Goal: Information Seeking & Learning: Learn about a topic

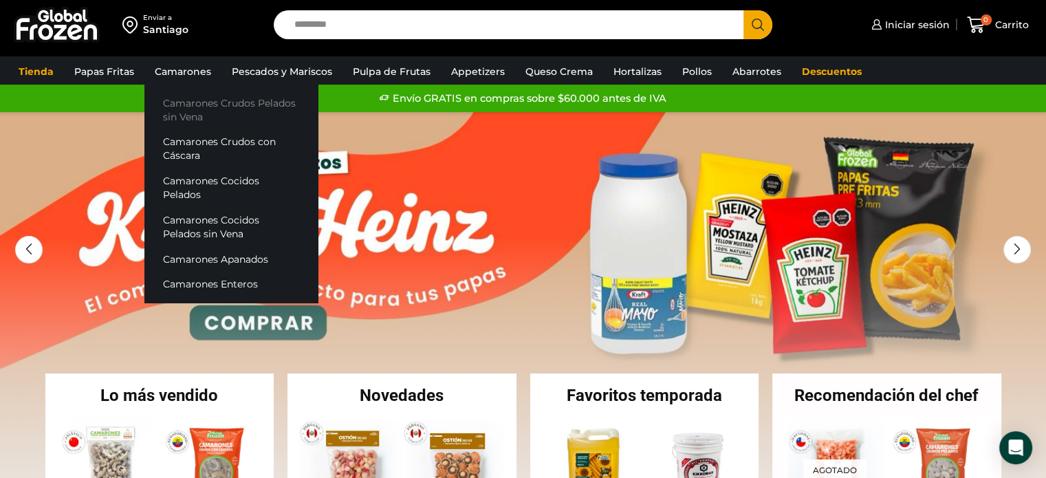
click at [179, 112] on link "Camarones Crudos Pelados sin Vena" at bounding box center [230, 109] width 173 height 39
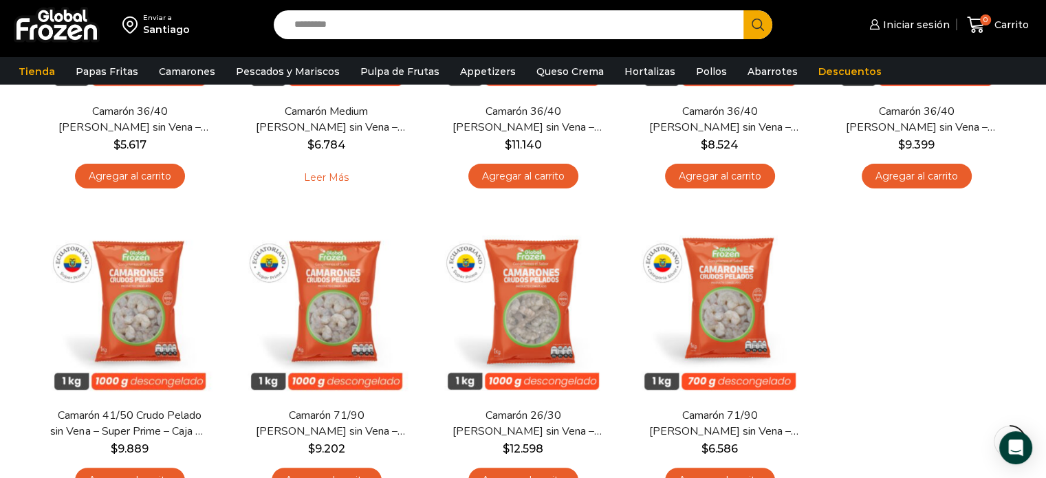
scroll to position [344, 0]
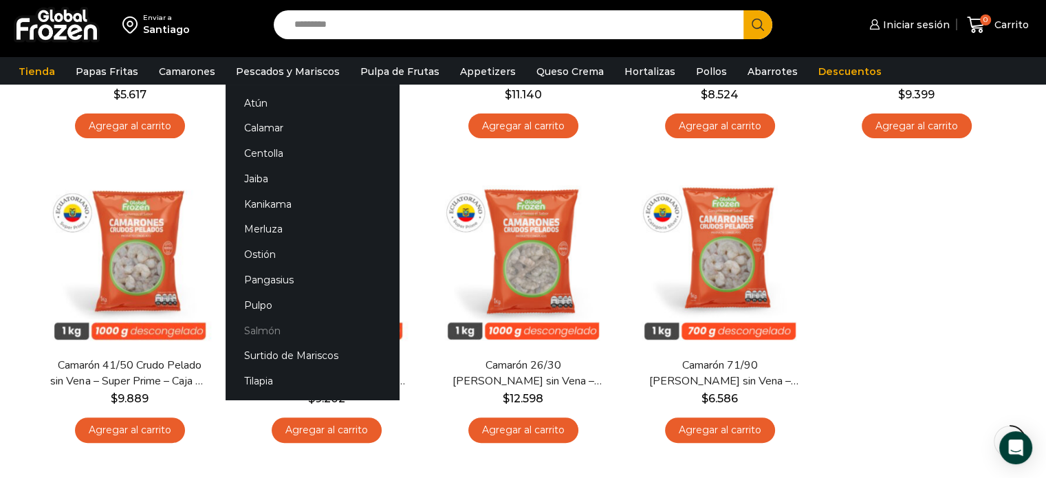
click at [262, 331] on link "Salmón" at bounding box center [311, 330] width 173 height 25
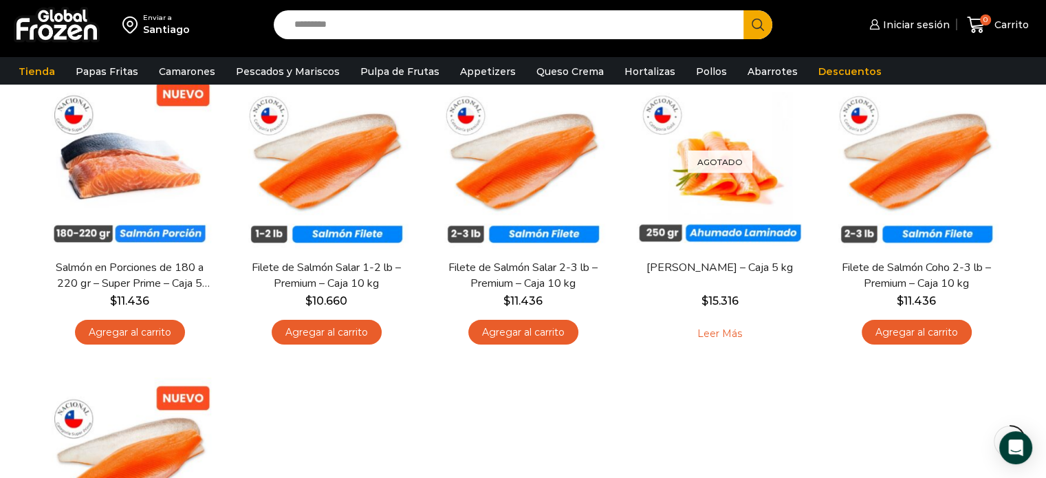
scroll to position [69, 0]
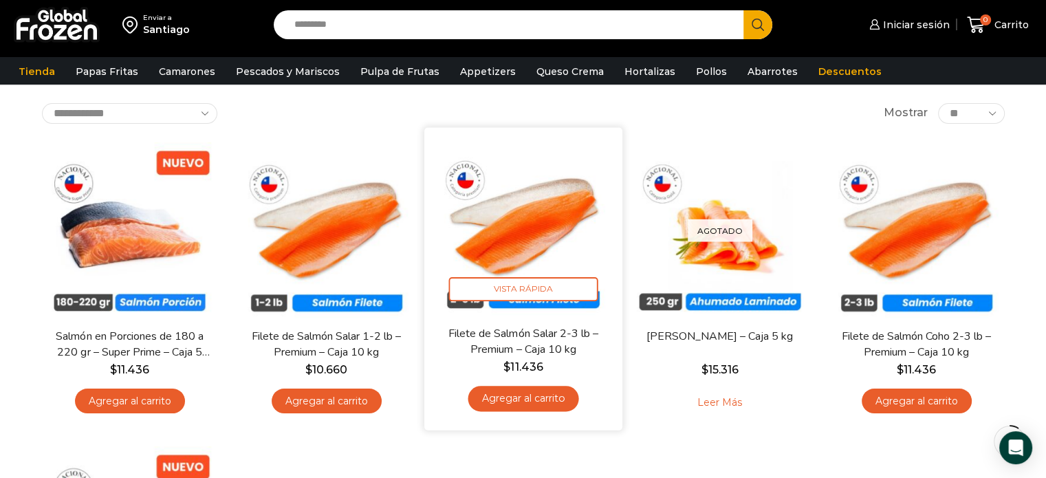
click at [533, 219] on img at bounding box center [522, 225] width 177 height 177
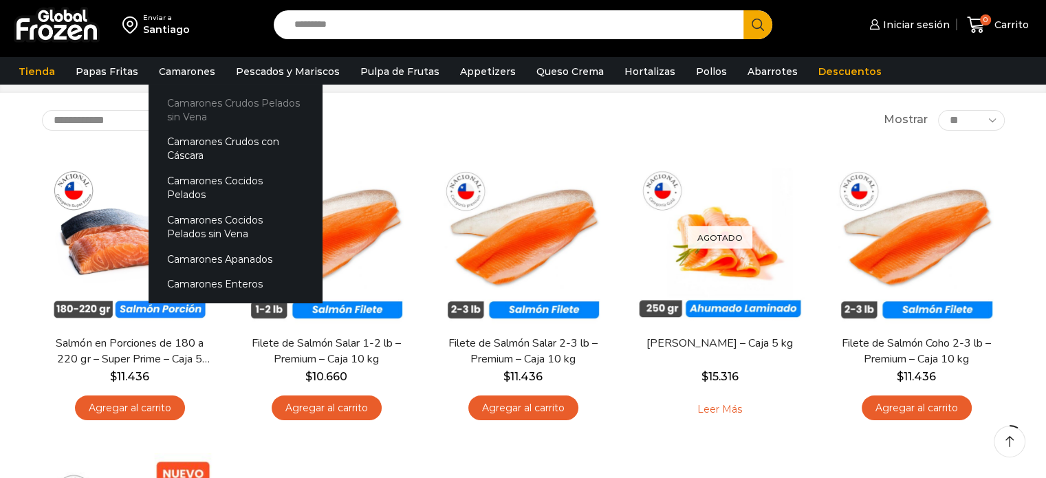
scroll to position [69, 0]
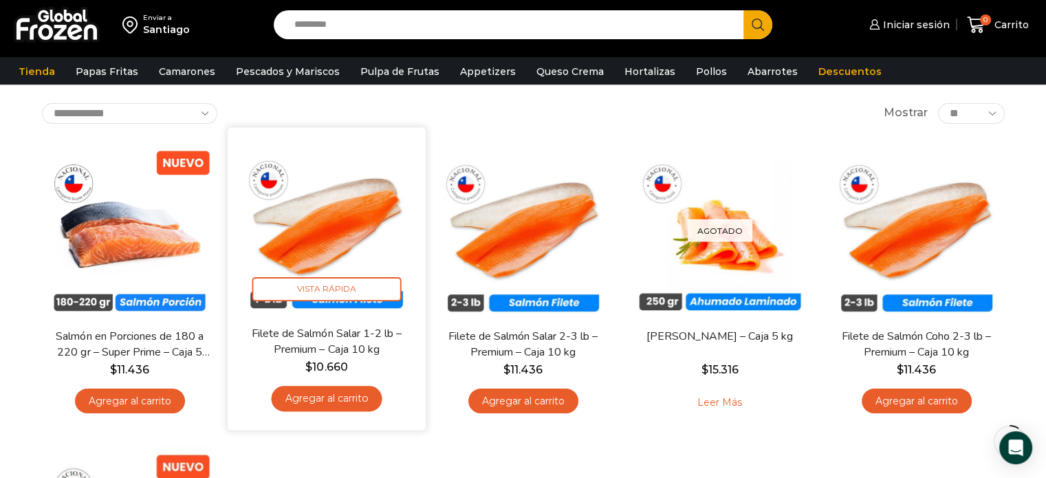
click at [357, 217] on img at bounding box center [326, 225] width 177 height 177
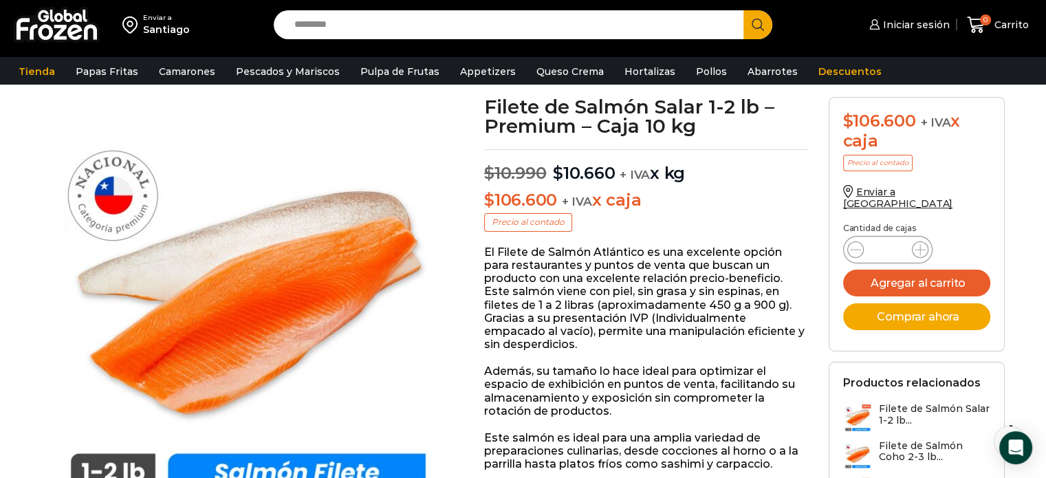
scroll to position [206, 0]
